Goal: Task Accomplishment & Management: Manage account settings

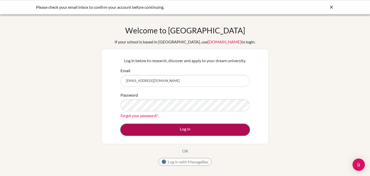
click at [159, 131] on button "Log in" at bounding box center [185, 130] width 129 height 12
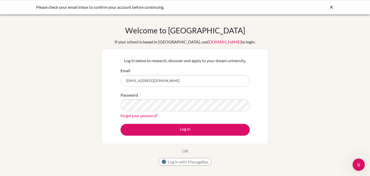
click at [330, 7] on icon at bounding box center [331, 7] width 5 height 5
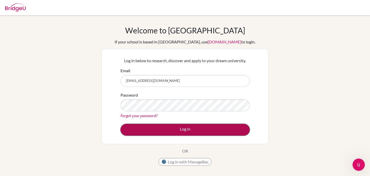
click at [185, 130] on button "Log in" at bounding box center [185, 130] width 129 height 12
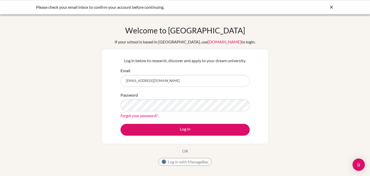
click at [182, 80] on input "[EMAIL_ADDRESS][DOMAIN_NAME]" at bounding box center [185, 81] width 129 height 12
drag, startPoint x: 182, startPoint y: 80, endPoint x: 108, endPoint y: 81, distance: 73.3
click at [108, 81] on div "Log in below to research, discover and apply to your dream university. Email so…" at bounding box center [185, 96] width 167 height 95
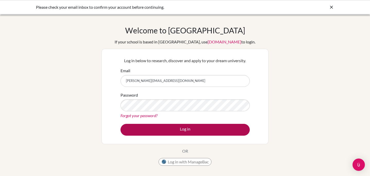
type input "sophie.abraham@isps.edu.tt"
click at [151, 129] on button "Log in" at bounding box center [185, 130] width 129 height 12
